Goal: Transaction & Acquisition: Obtain resource

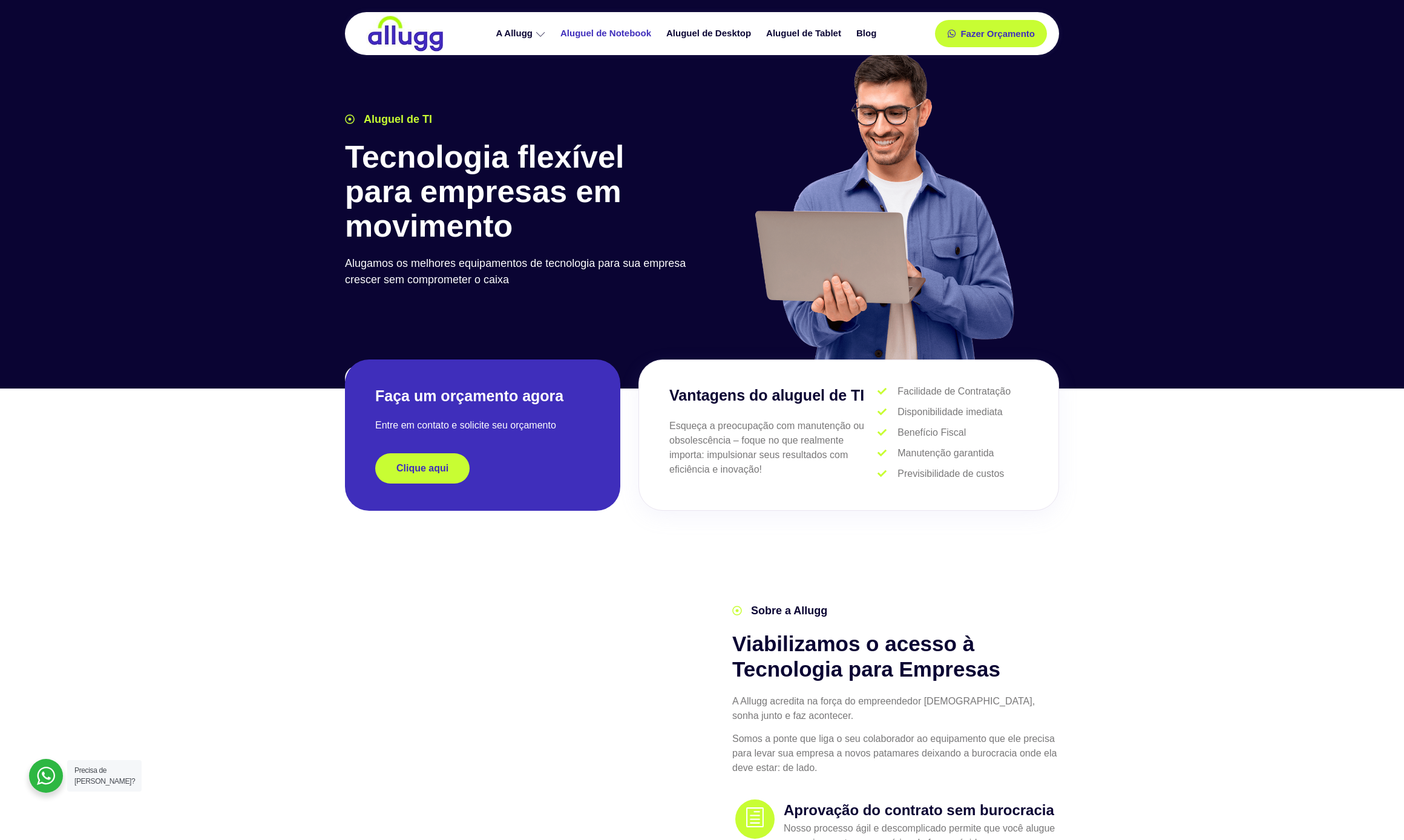
click at [600, 37] on link "Aluguel de Notebook" at bounding box center [607, 33] width 106 height 21
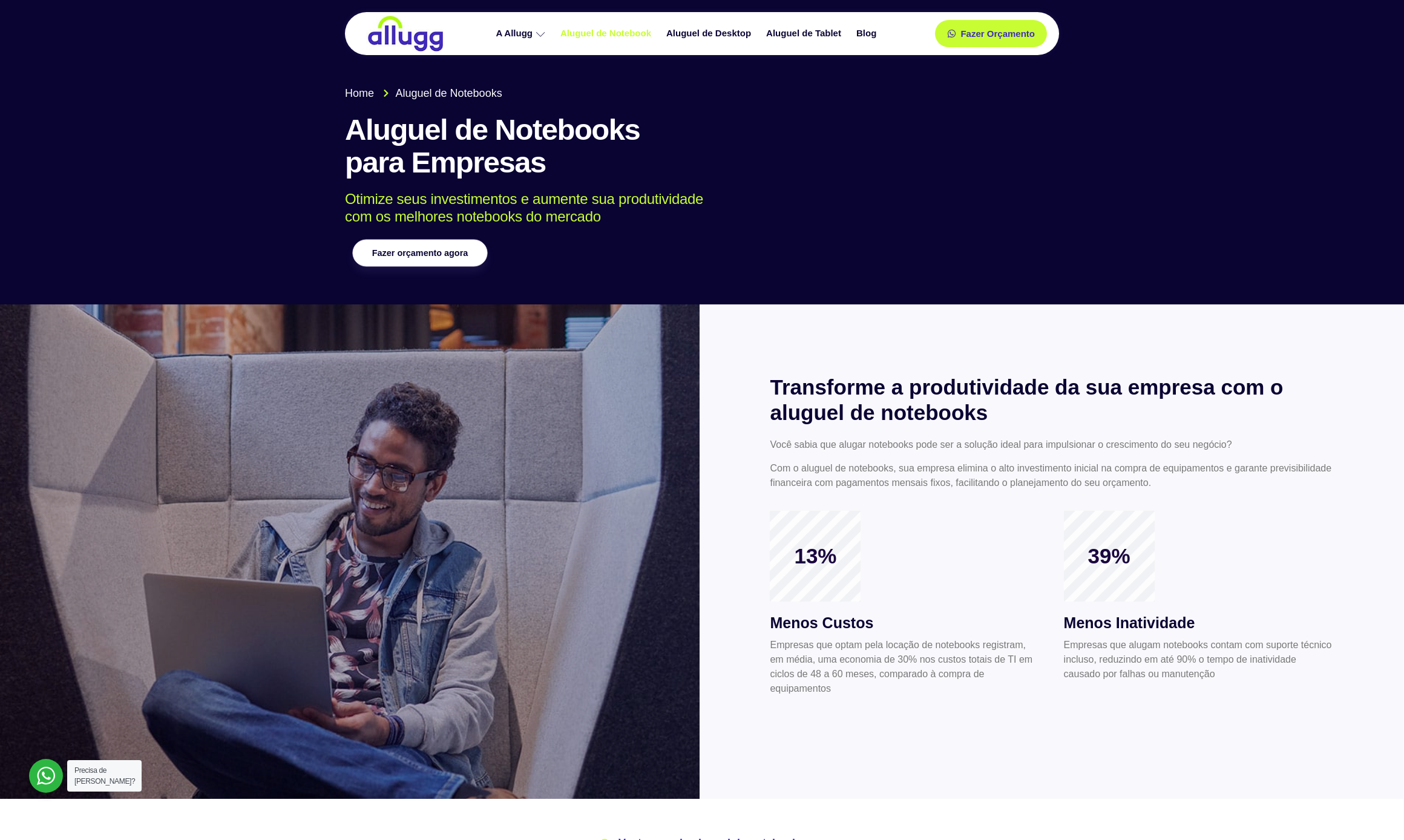
click at [433, 261] on link "Fazer orçamento agora" at bounding box center [419, 252] width 135 height 27
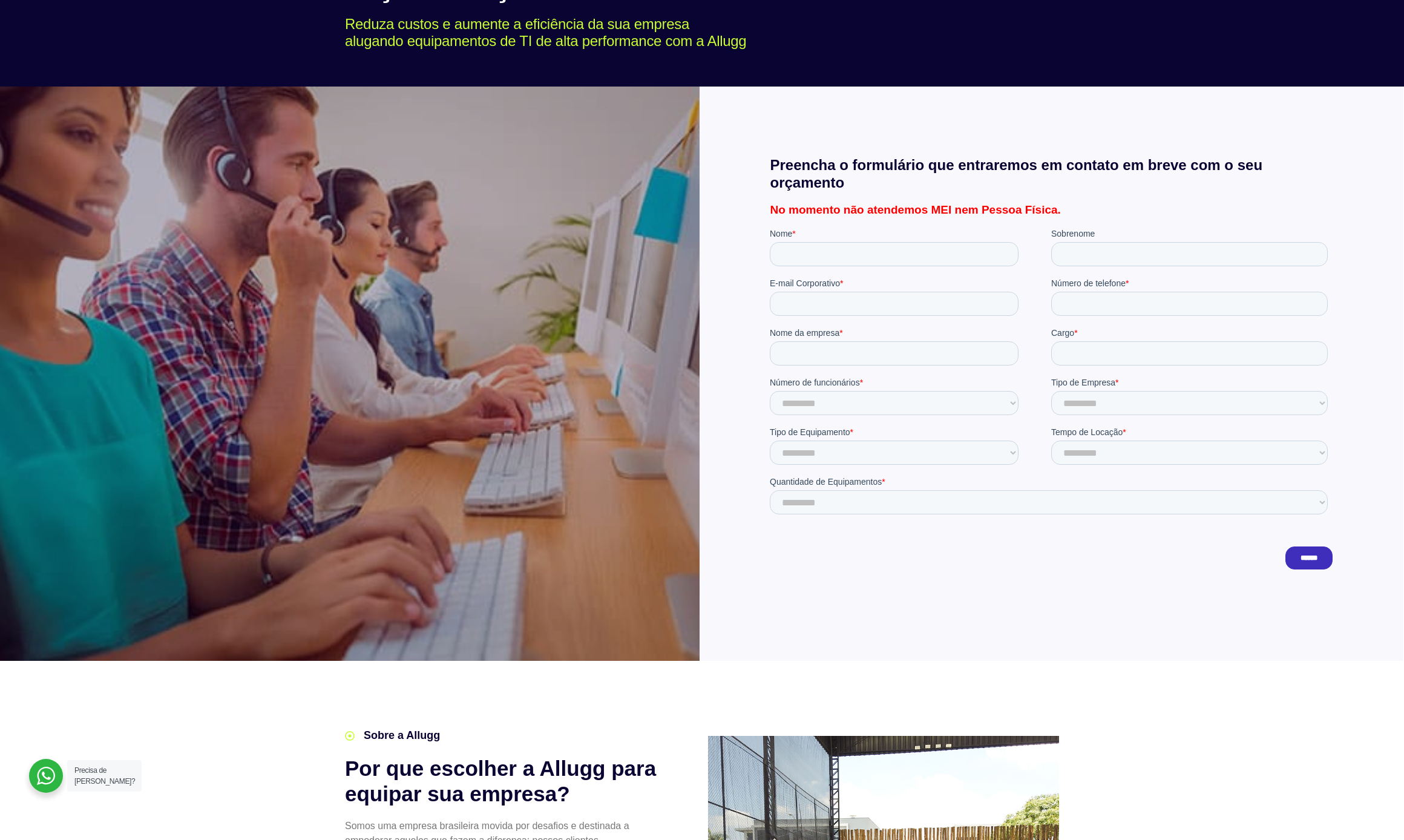
scroll to position [239, 0]
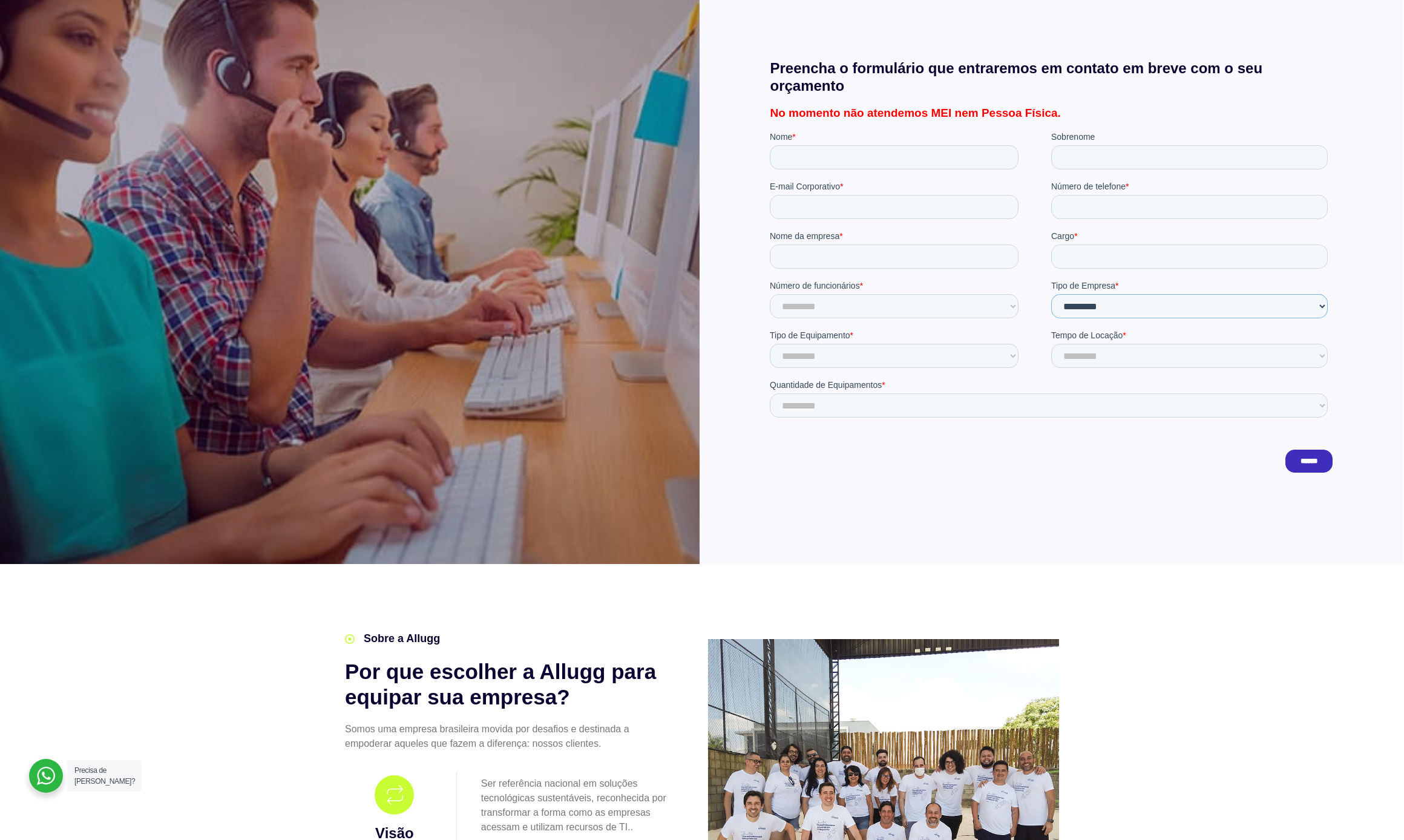
click at [1067, 300] on select "**********" at bounding box center [1189, 306] width 276 height 24
